Goal: Transaction & Acquisition: Purchase product/service

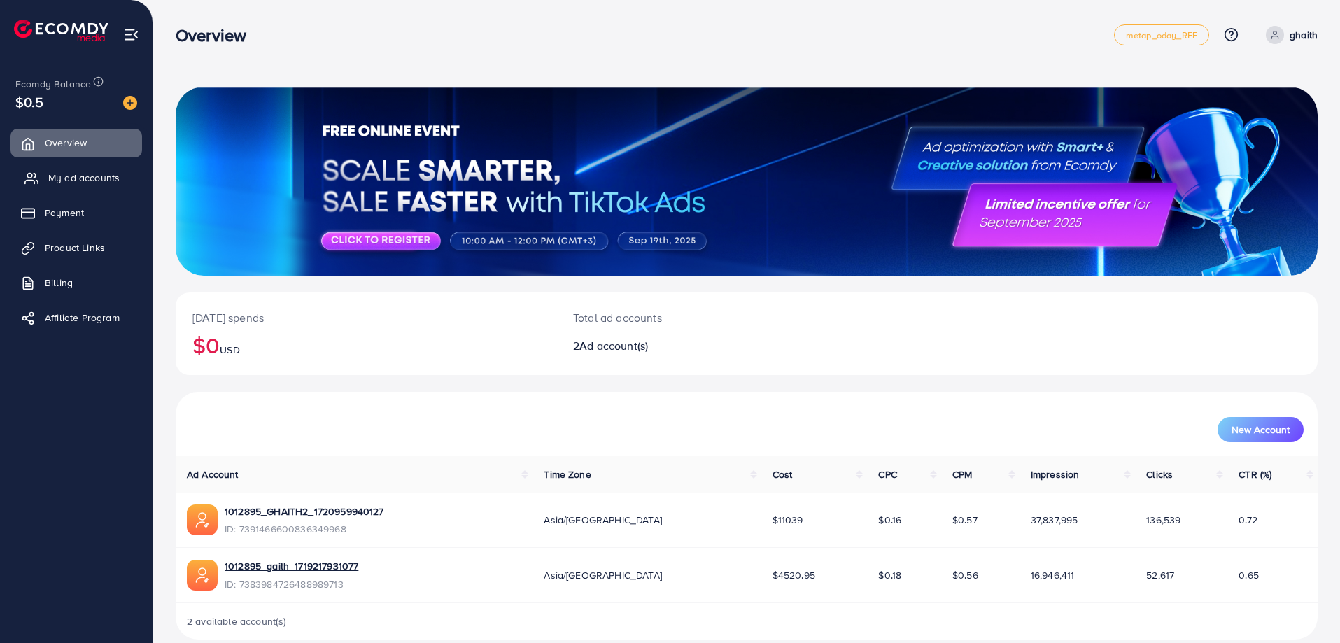
click at [39, 173] on link "My ad accounts" at bounding box center [76, 178] width 132 height 28
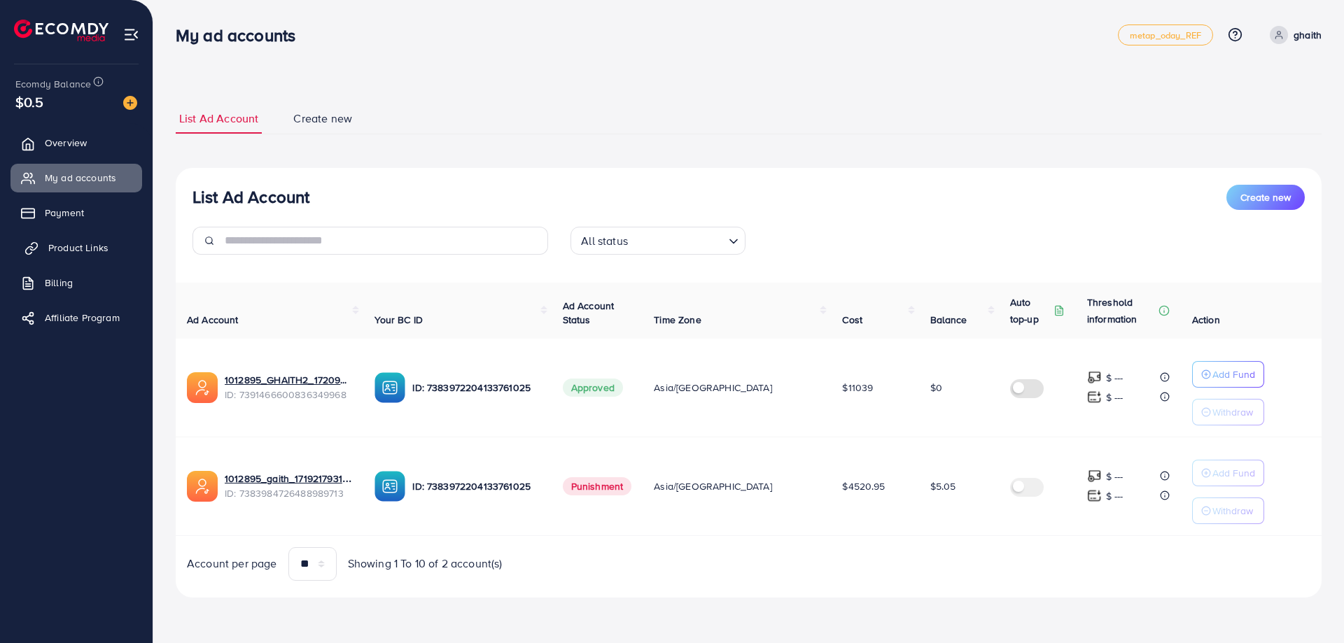
click at [75, 237] on link "Product Links" at bounding box center [76, 248] width 132 height 28
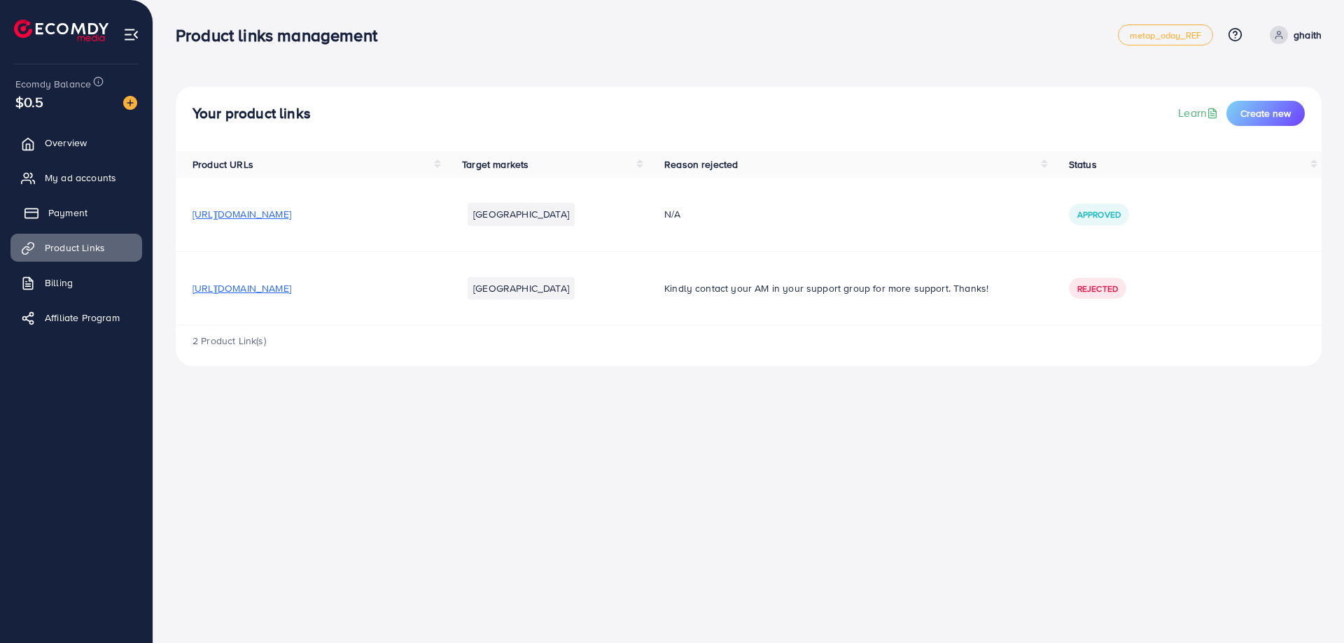
click at [75, 223] on link "Payment" at bounding box center [76, 213] width 132 height 28
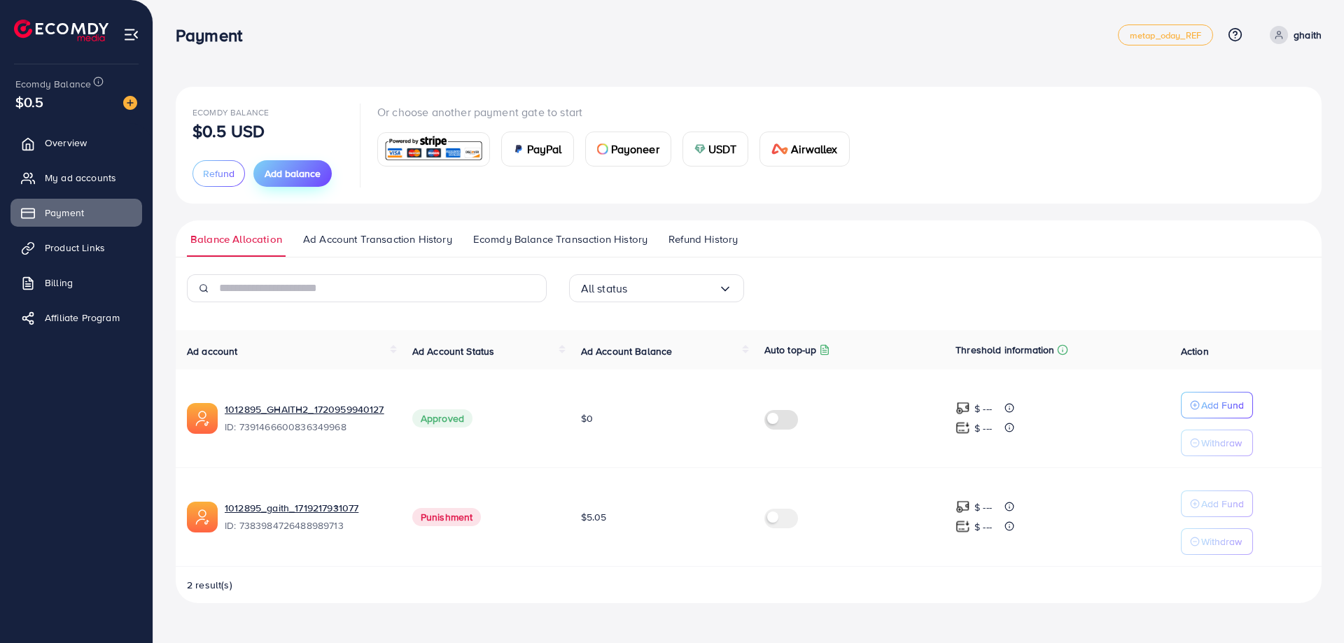
click at [281, 171] on span "Add balance" at bounding box center [293, 174] width 56 height 14
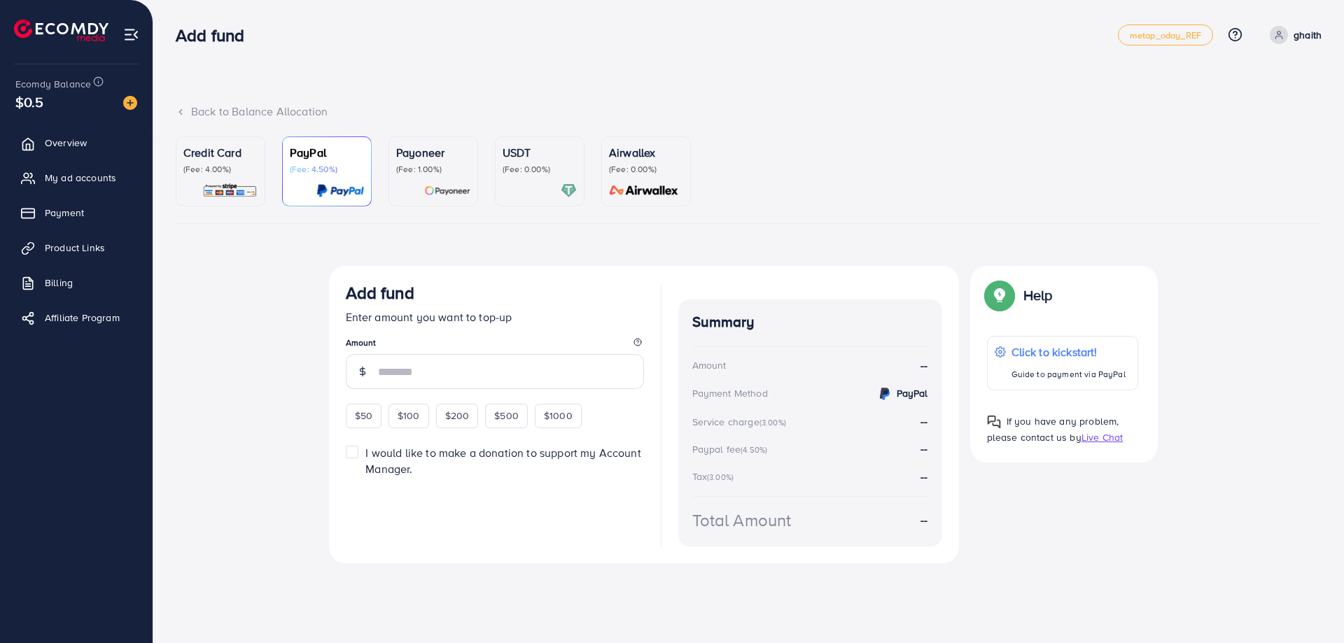
click at [246, 186] on img at bounding box center [229, 191] width 55 height 16
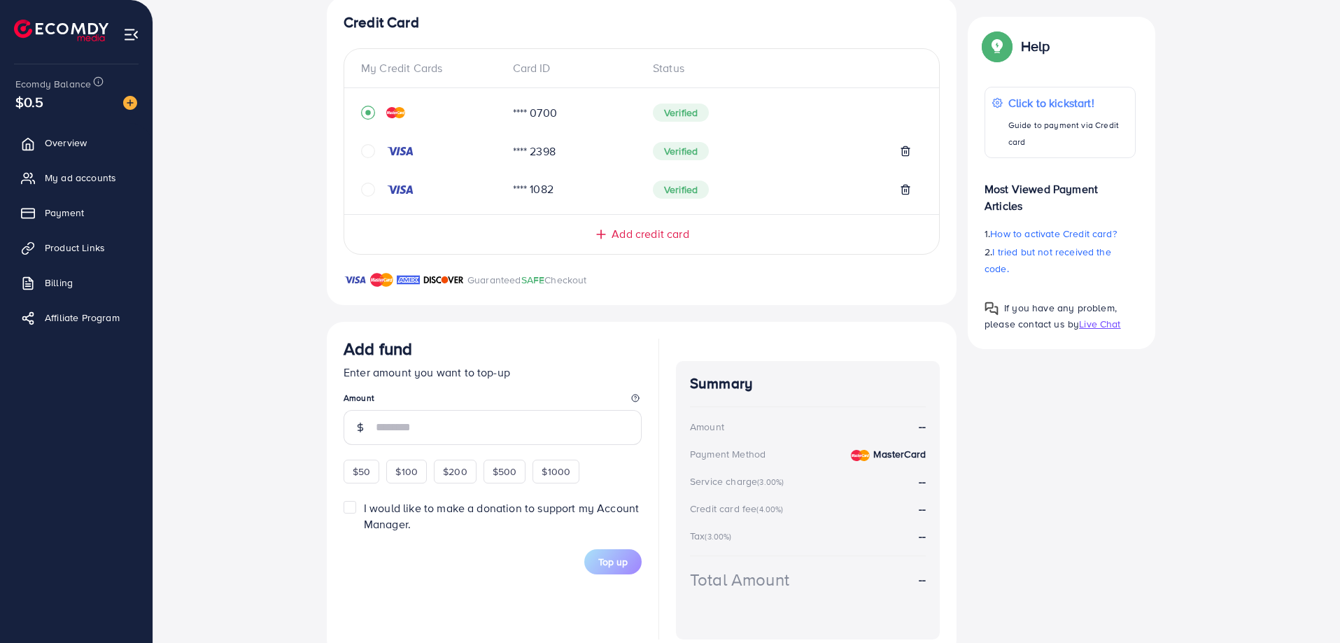
scroll to position [280, 0]
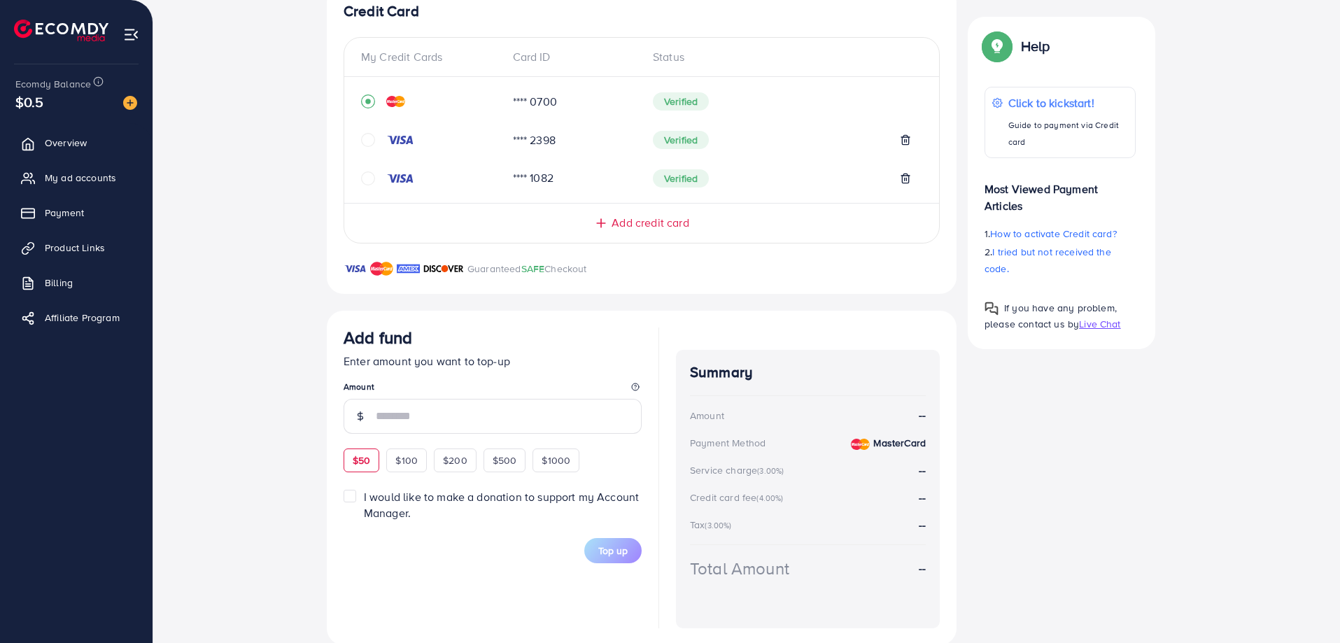
click at [360, 457] on span "$50" at bounding box center [361, 460] width 17 height 14
type input "**"
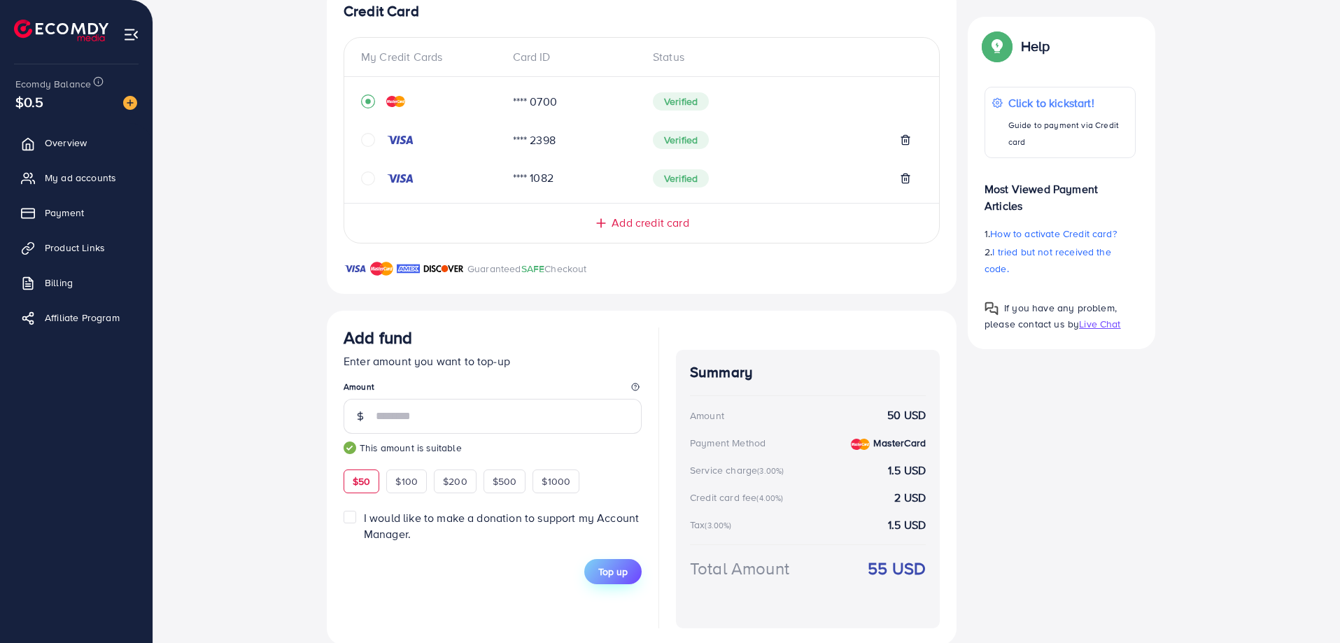
click at [618, 566] on span "Top up" at bounding box center [612, 572] width 29 height 14
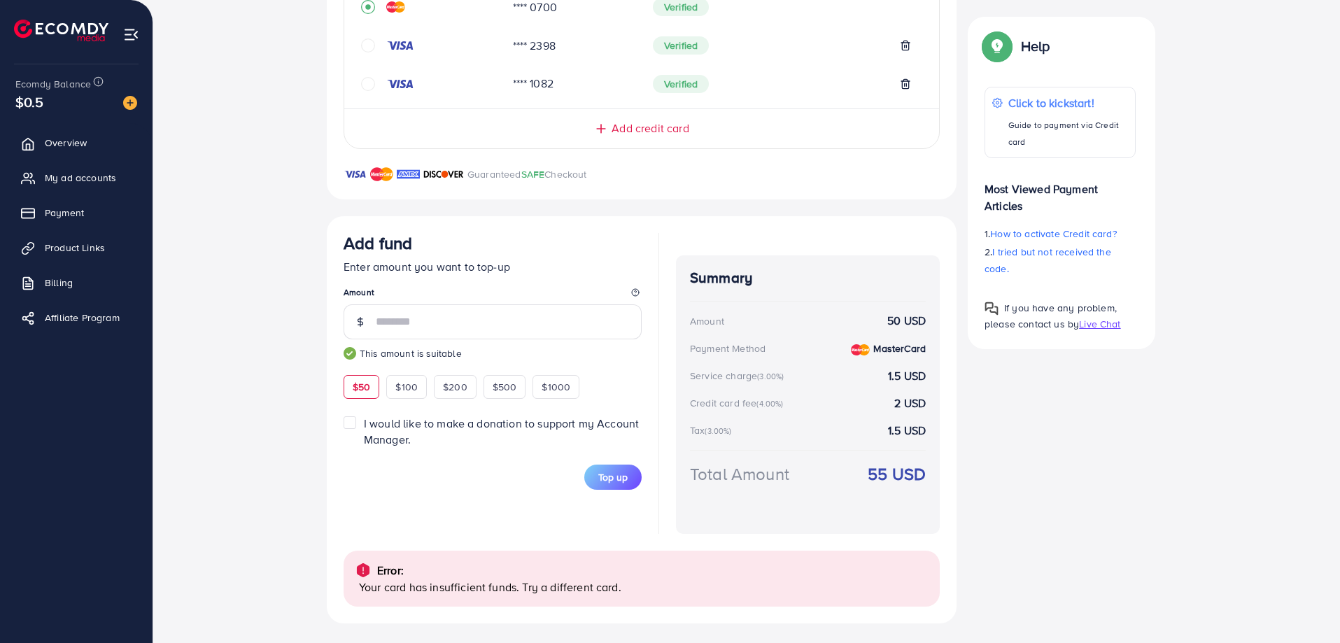
scroll to position [377, 0]
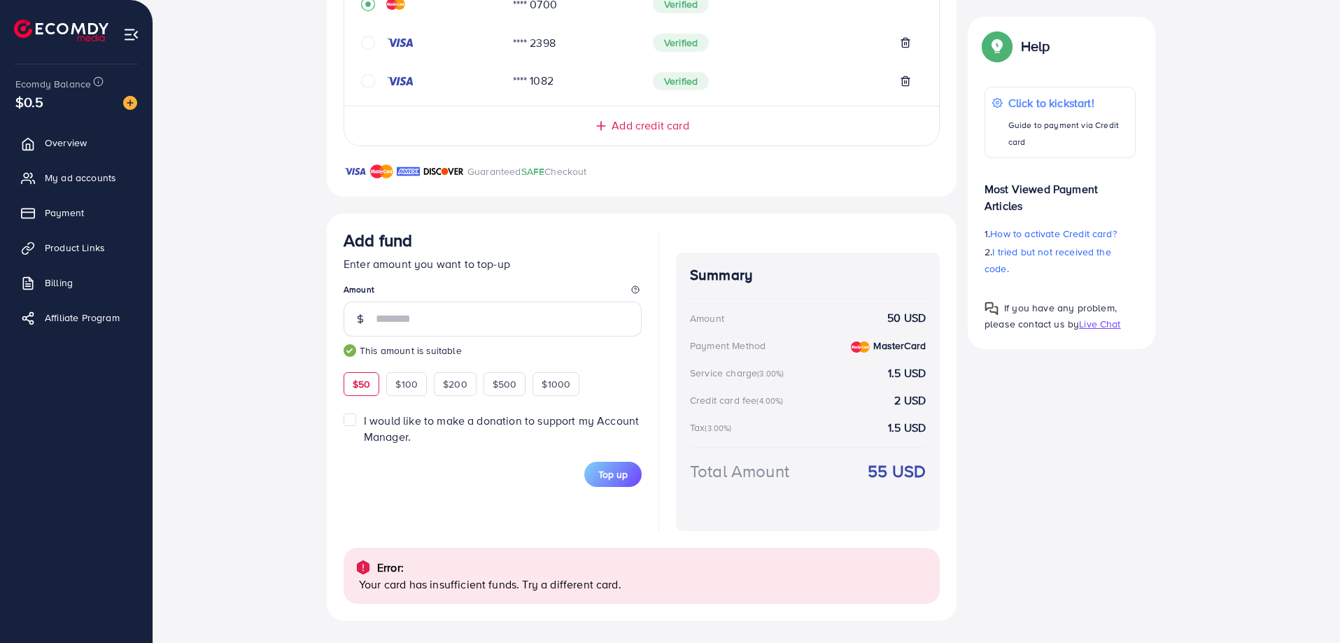
click at [591, 500] on div "Add fund Enter amount you want to top-up Amount ** This amount is suitable $50 …" at bounding box center [493, 380] width 298 height 301
click at [619, 462] on button "Top up" at bounding box center [612, 474] width 57 height 25
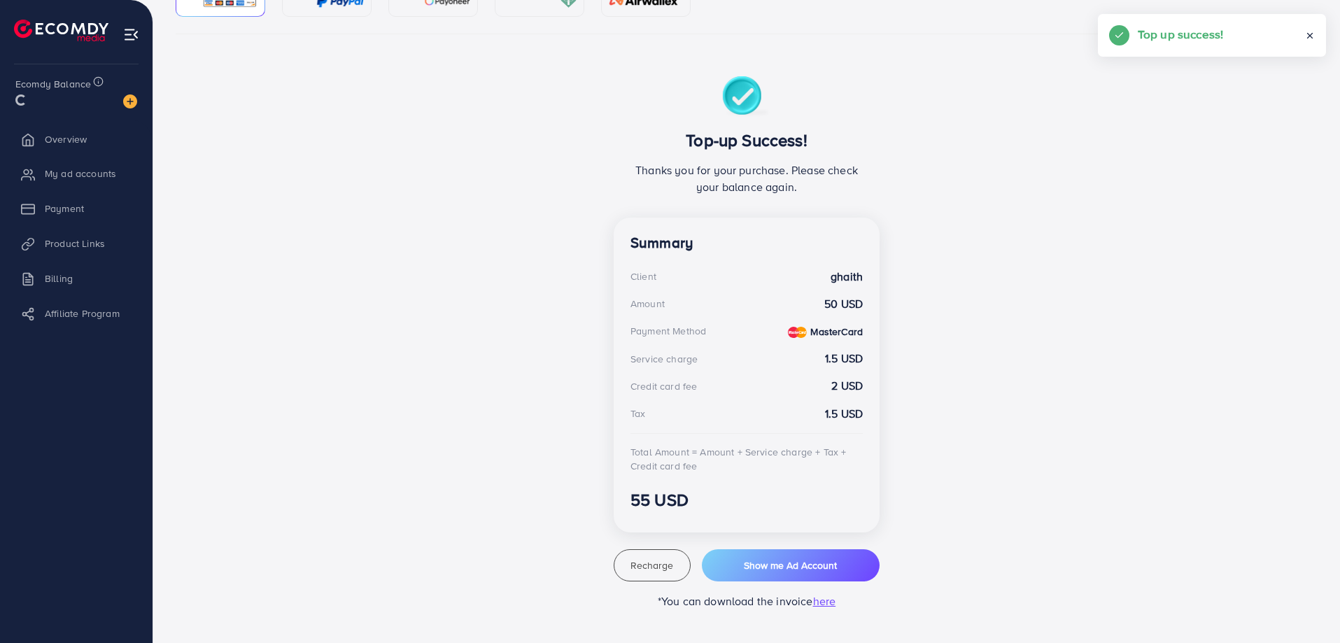
scroll to position [190, 0]
click at [802, 542] on div "Top-up Success! Thanks you for your purchase. Please check your balance again. …" at bounding box center [747, 342] width 266 height 533
click at [802, 563] on span "Show me Ad Account" at bounding box center [790, 565] width 93 height 14
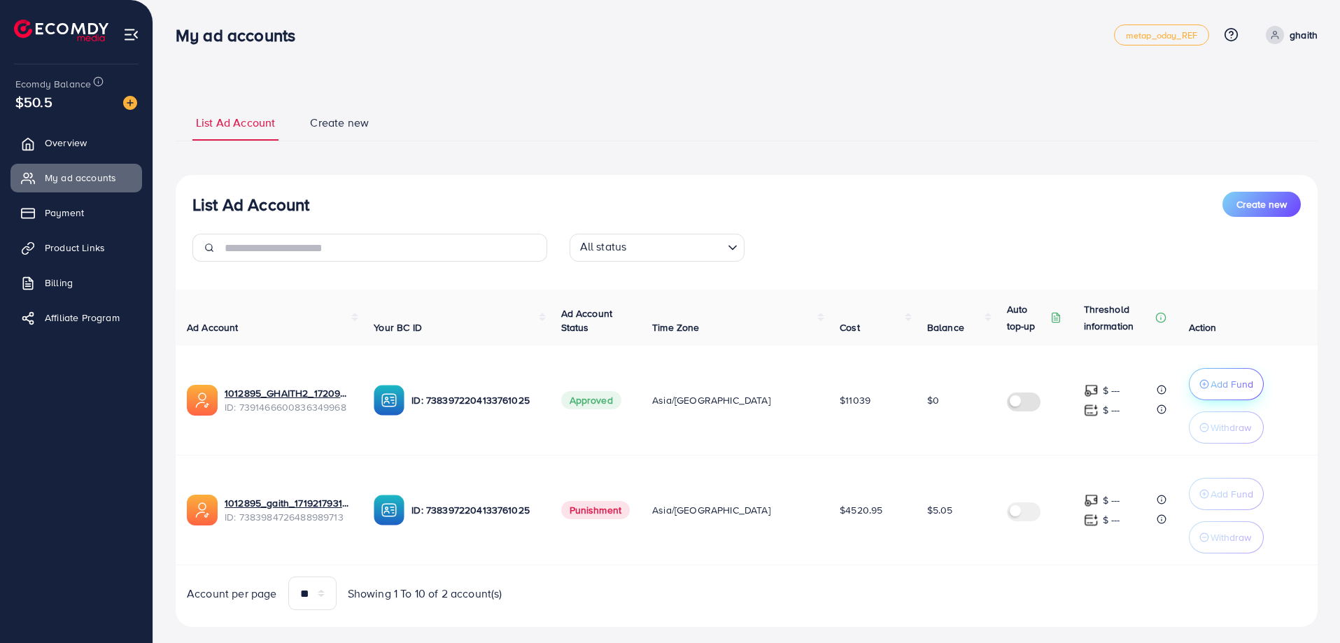
click at [1236, 383] on p "Add Fund" at bounding box center [1232, 384] width 43 height 17
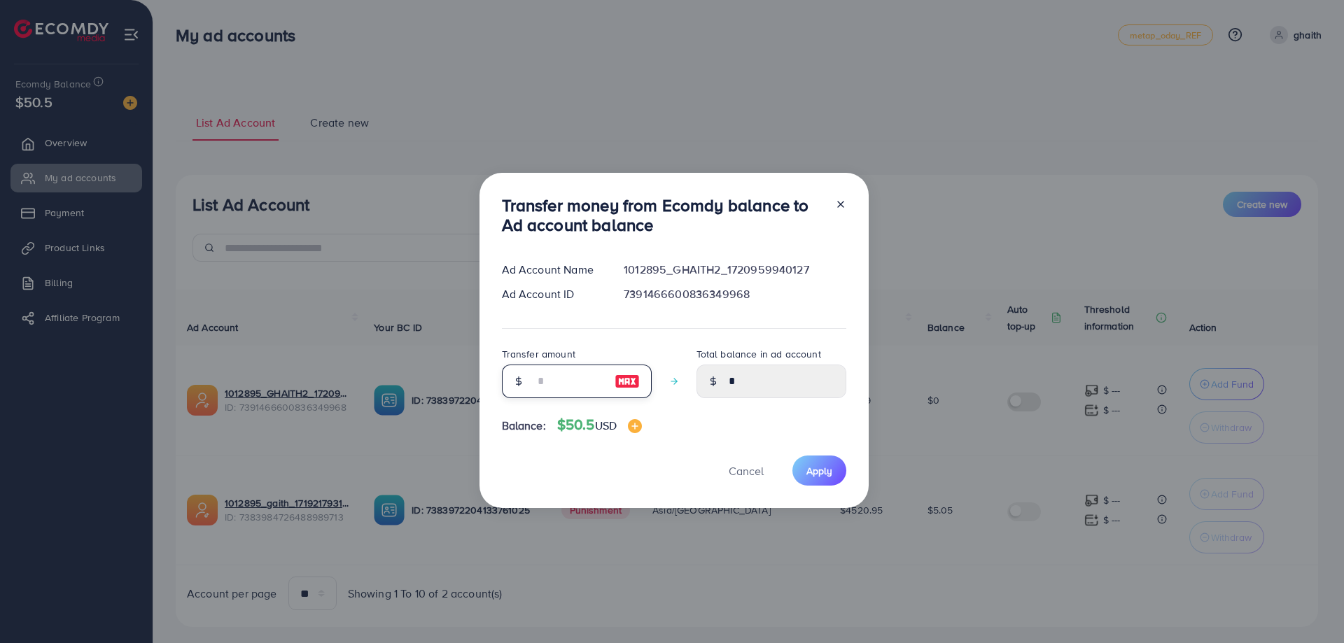
click at [534, 372] on input "number" at bounding box center [569, 382] width 70 height 34
click at [628, 375] on img at bounding box center [626, 381] width 25 height 17
type input "**"
type input "*****"
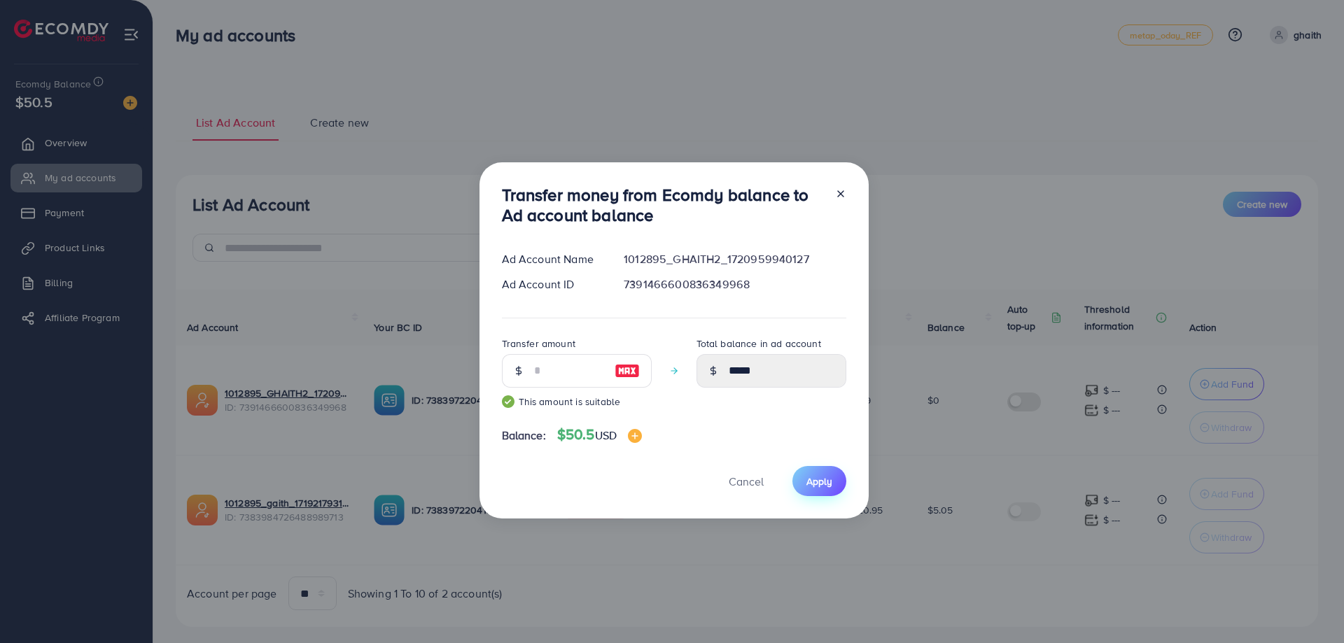
click at [813, 487] on span "Apply" at bounding box center [819, 481] width 26 height 14
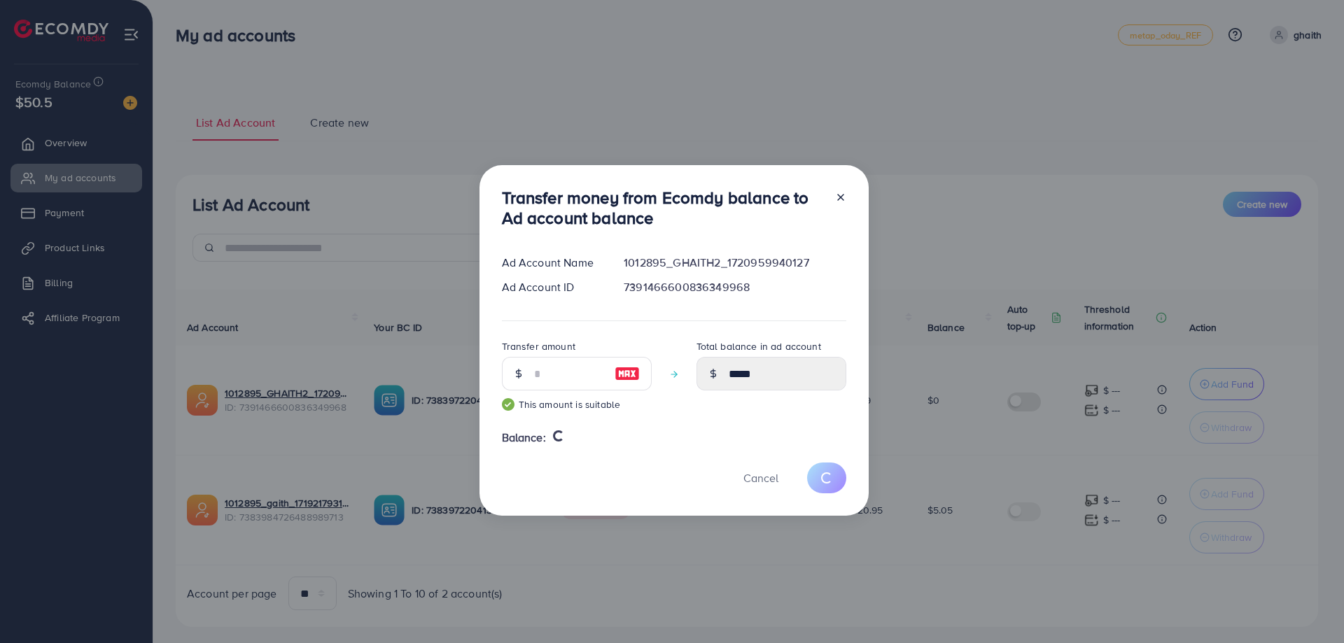
type input "*"
